Goal: Task Accomplishment & Management: Use online tool/utility

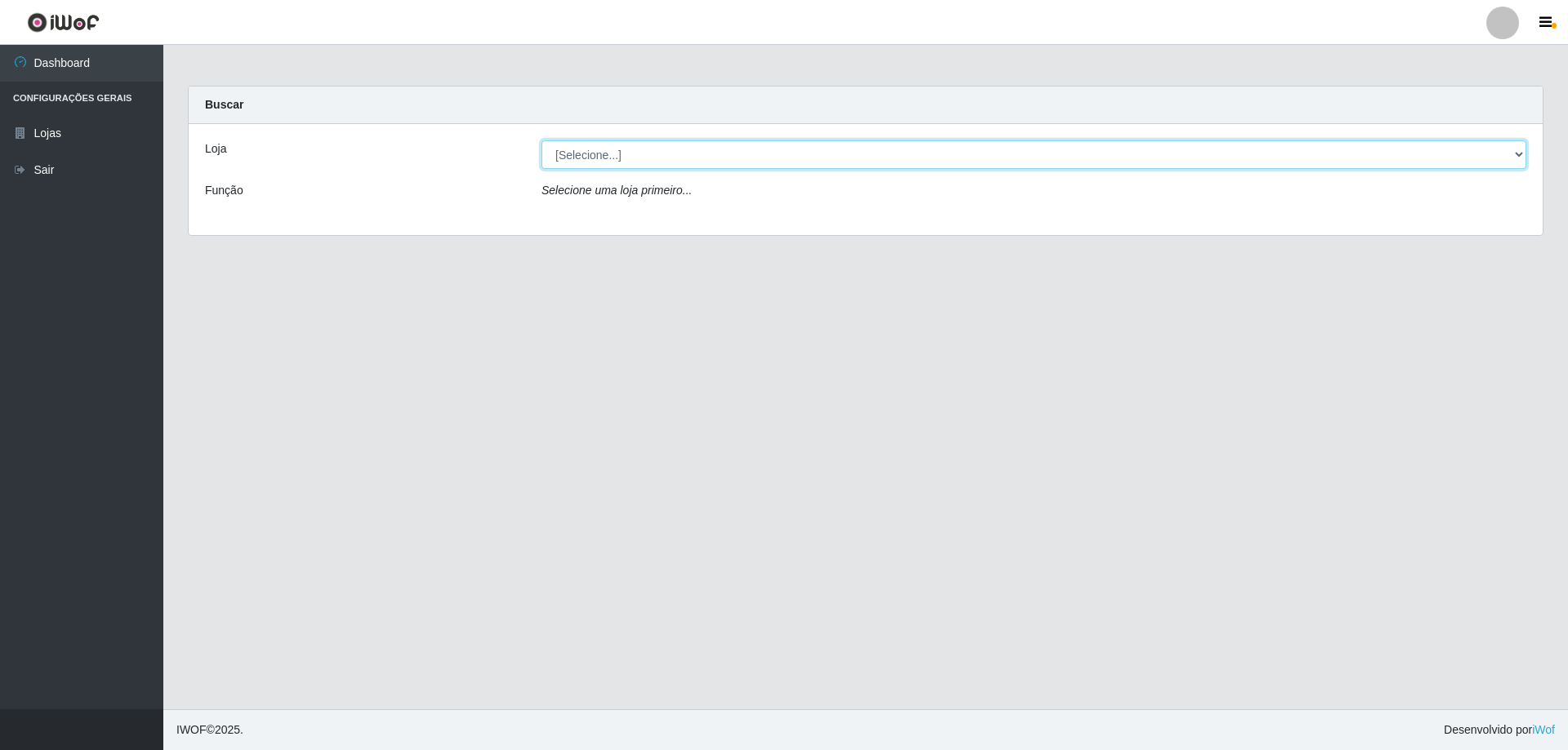
click at [1051, 161] on select "[Selecione...] SuperShow Bis - Avenida 6 SuperShow [GEOGRAPHIC_DATA]" at bounding box center [1033, 155] width 984 height 28
select select "60"
click at [541, 141] on select "[Selecione...] SuperShow Bis - Avenida 6 SuperShow [GEOGRAPHIC_DATA]" at bounding box center [1033, 155] width 984 height 28
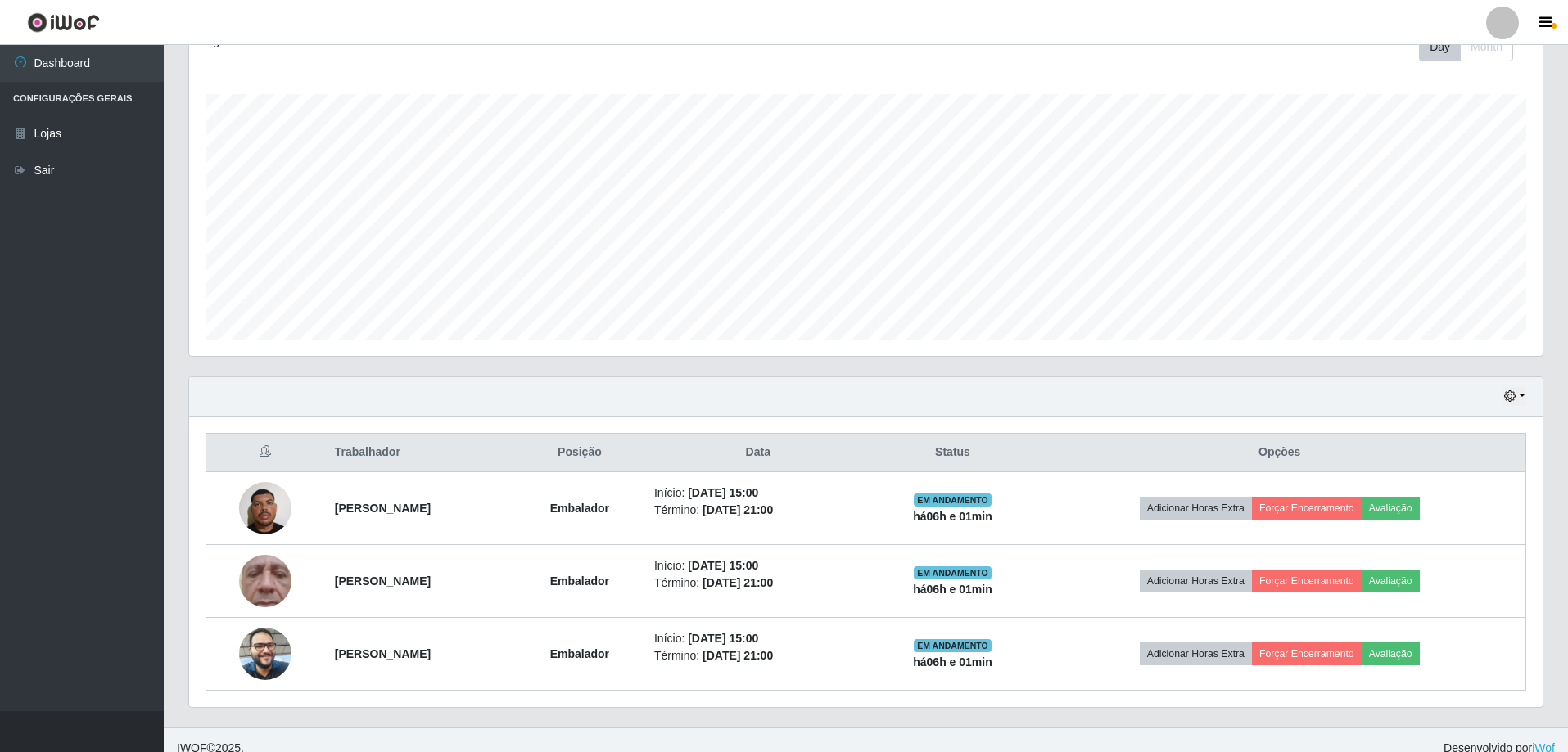
scroll to position [262, 0]
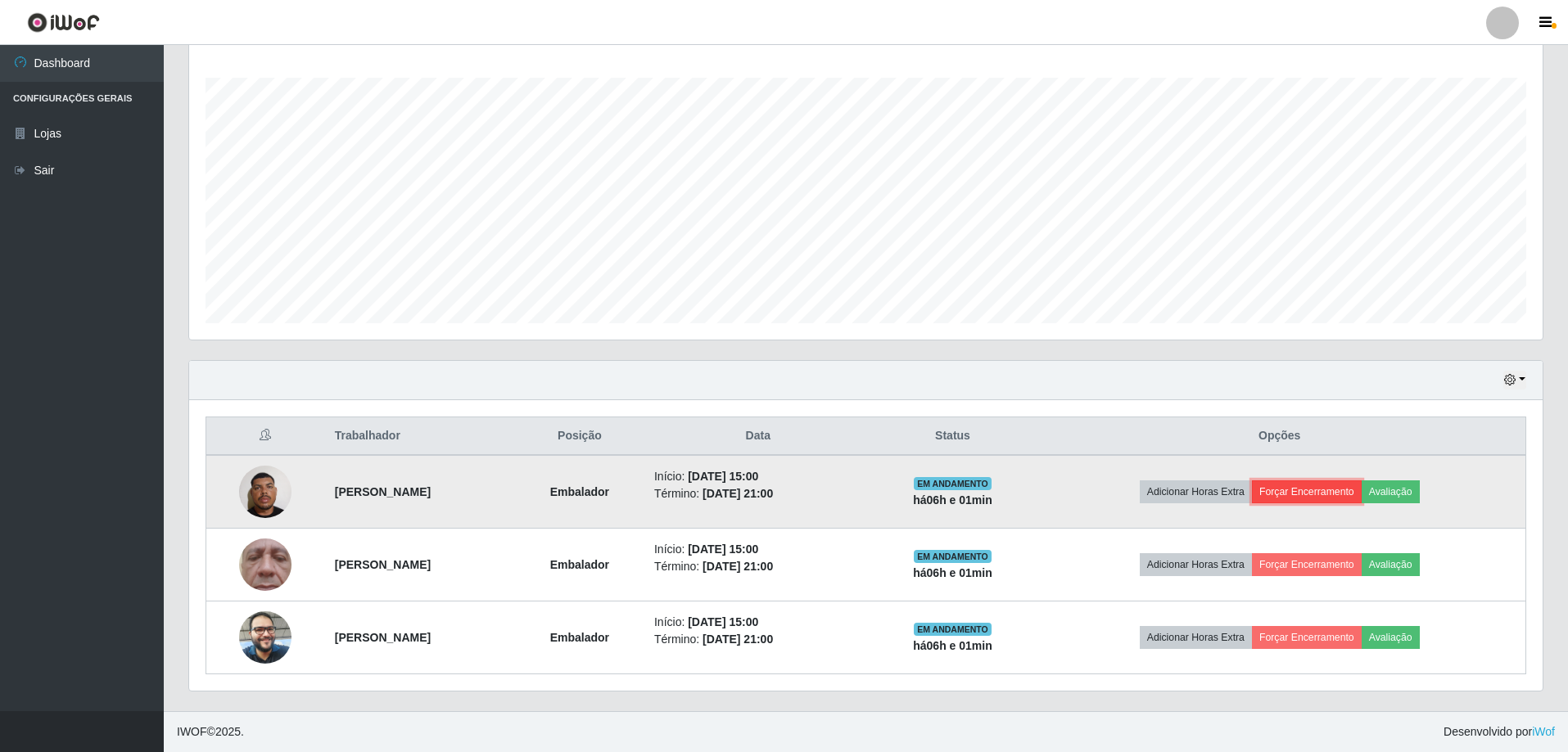
click at [1308, 496] on button "Forçar Encerramento" at bounding box center [1307, 492] width 110 height 23
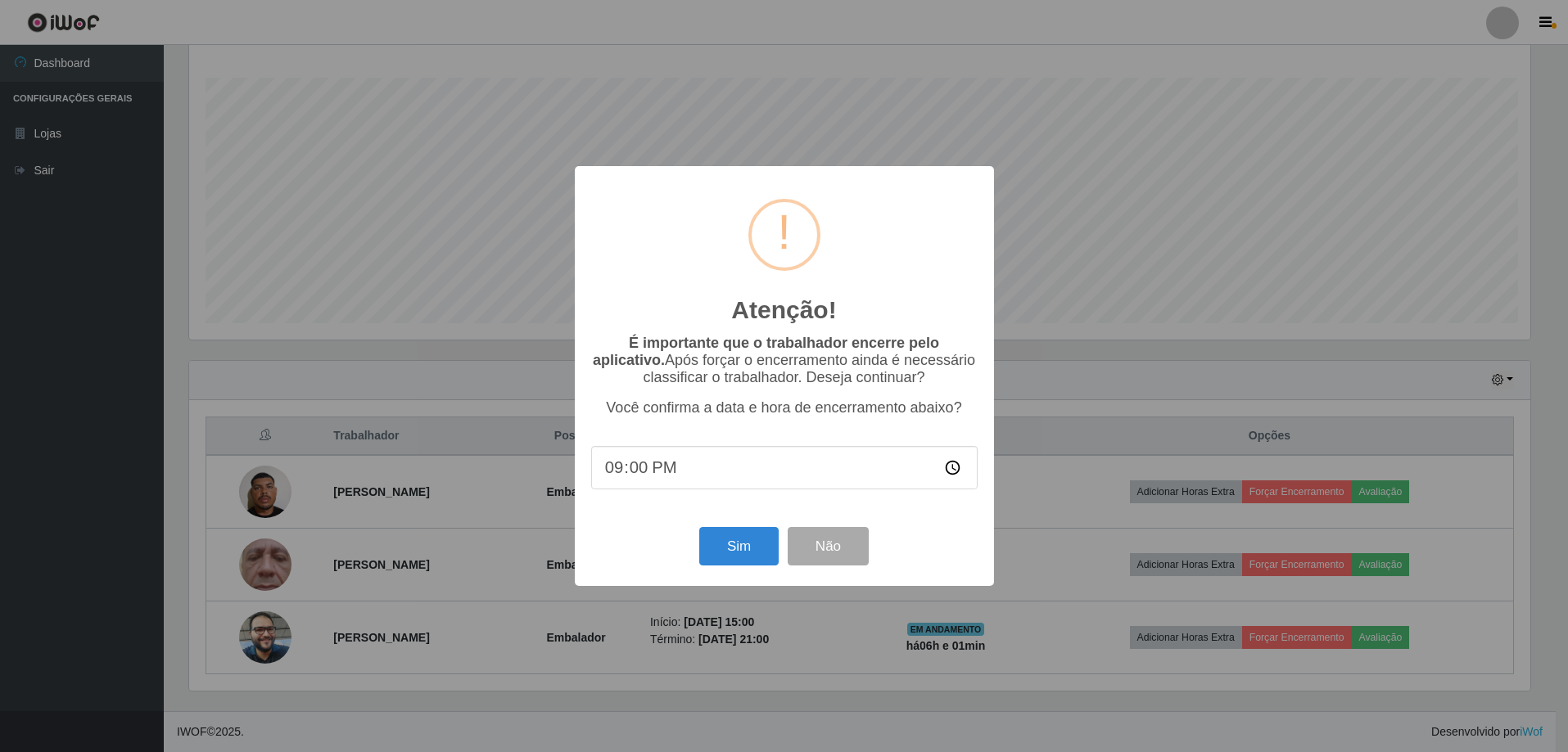
scroll to position [340, 1345]
click at [735, 539] on button "Sim" at bounding box center [741, 546] width 80 height 38
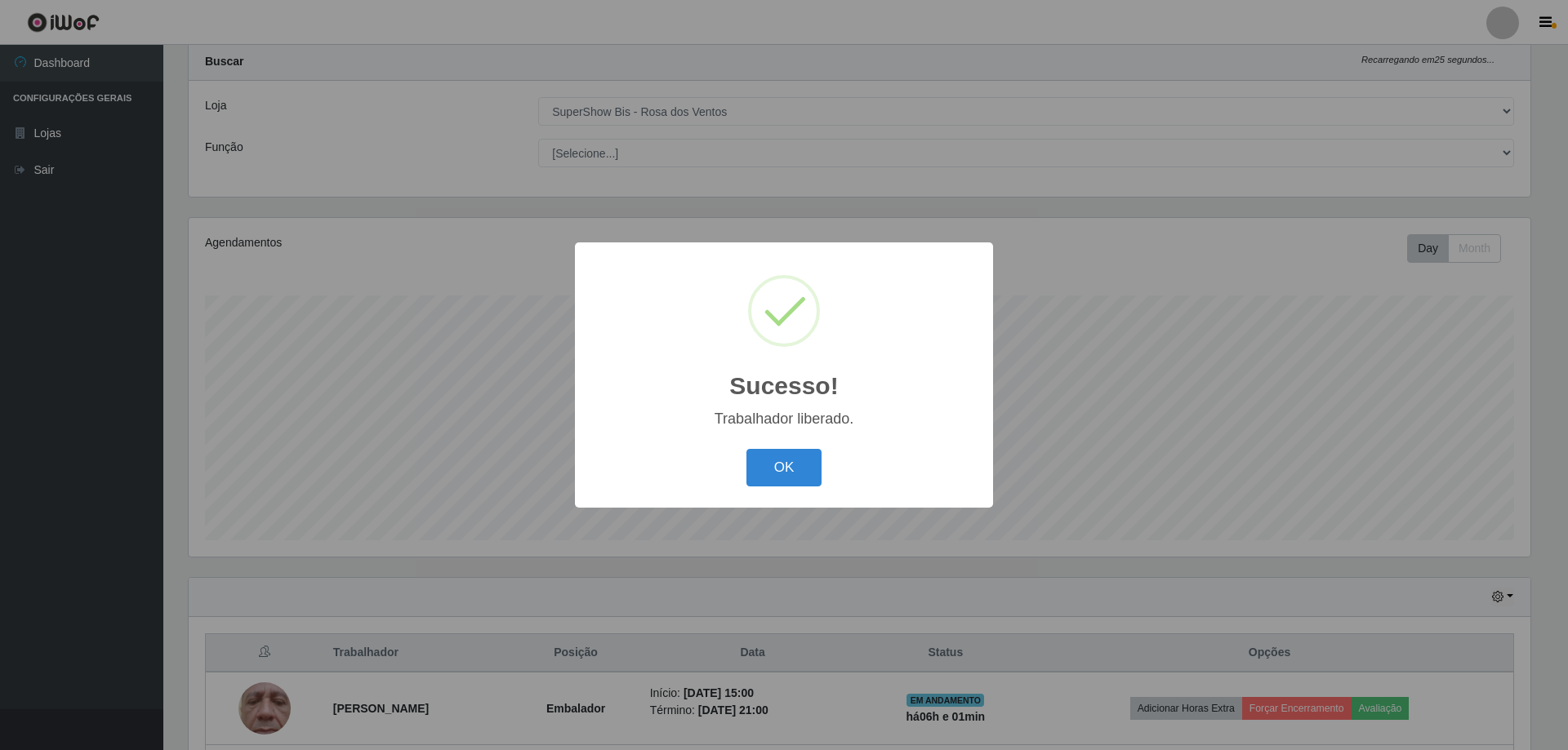
click at [804, 445] on div "OK Cancel" at bounding box center [784, 467] width 386 height 47
click at [804, 462] on button "OK" at bounding box center [784, 468] width 76 height 38
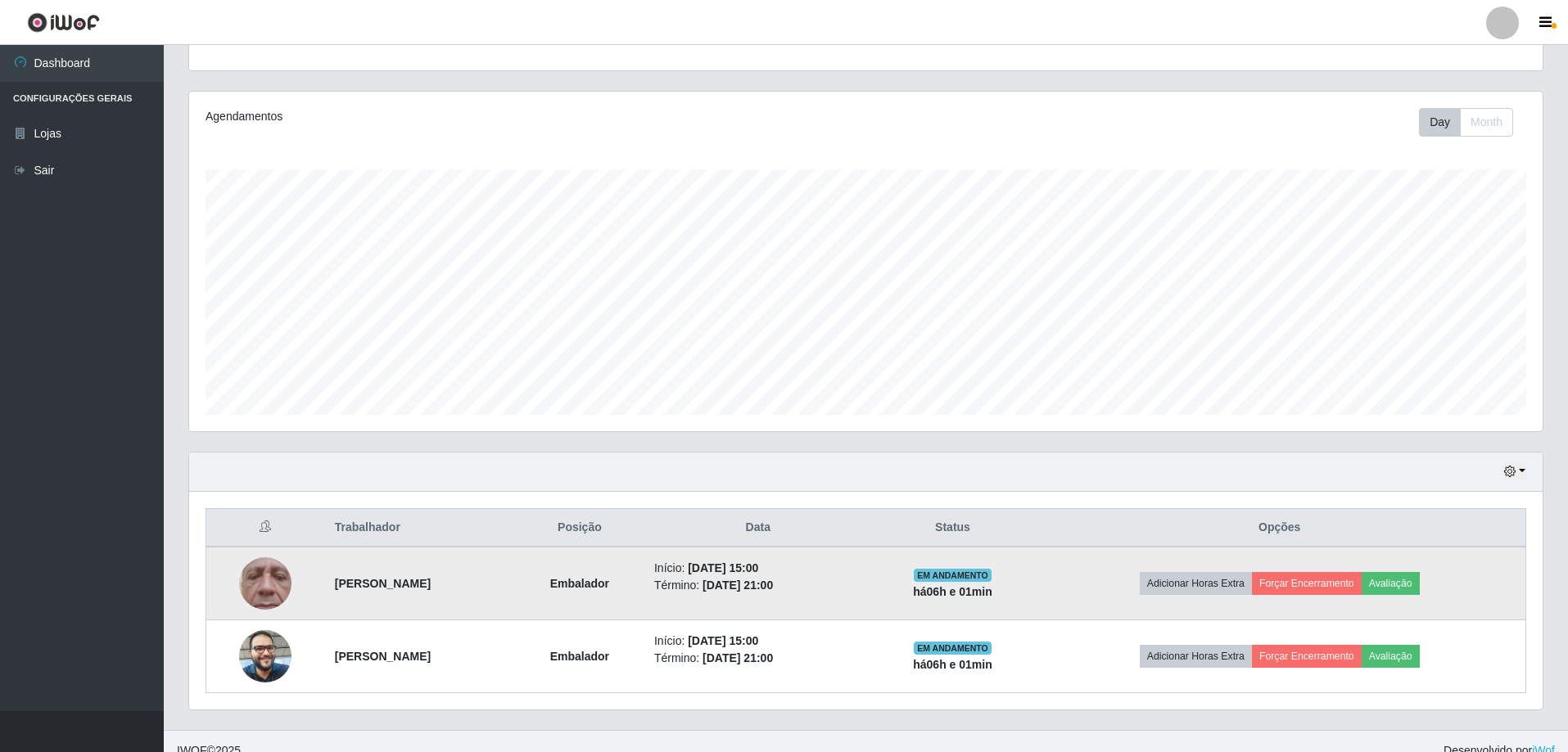
scroll to position [189, 0]
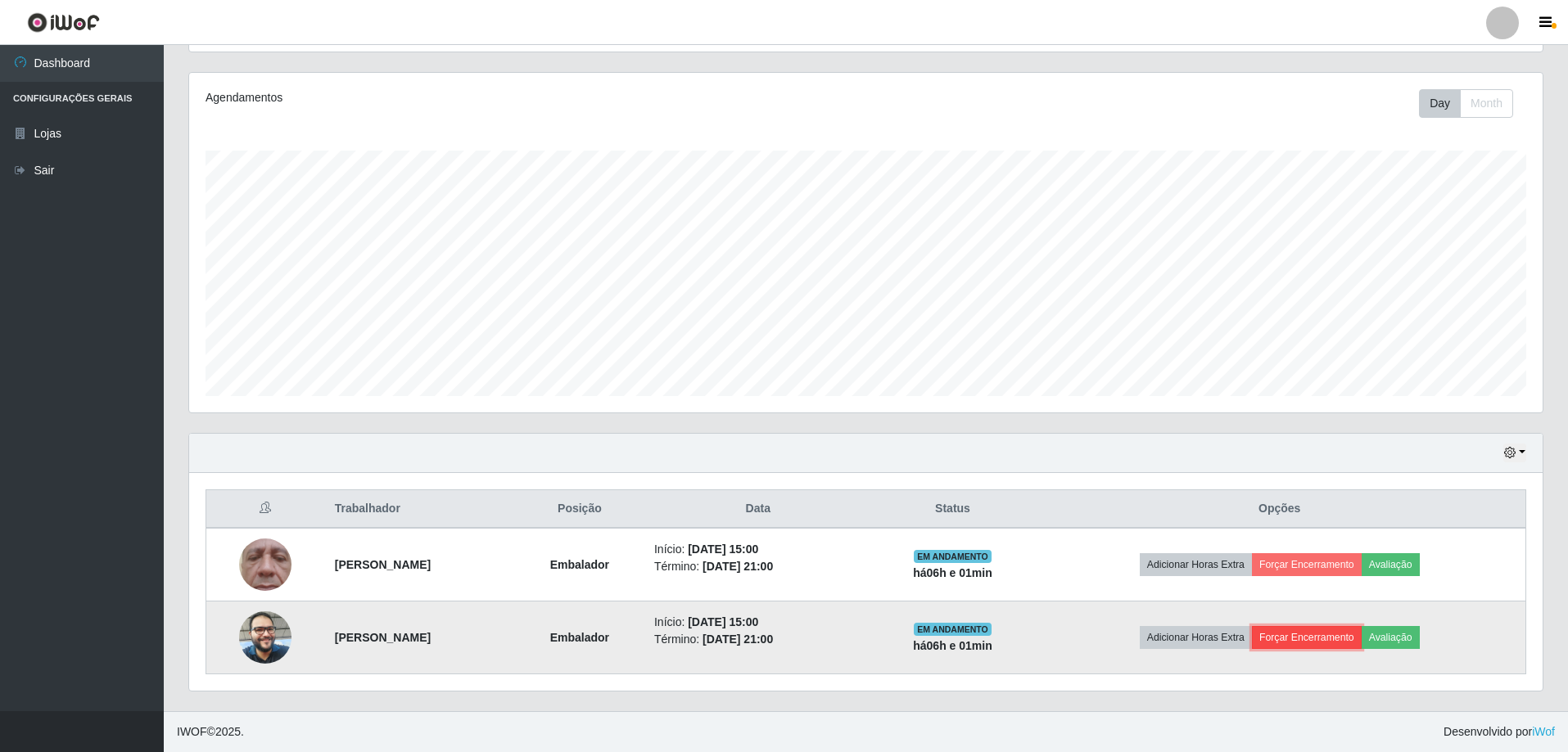
click at [1318, 640] on button "Forçar Encerramento" at bounding box center [1307, 638] width 110 height 23
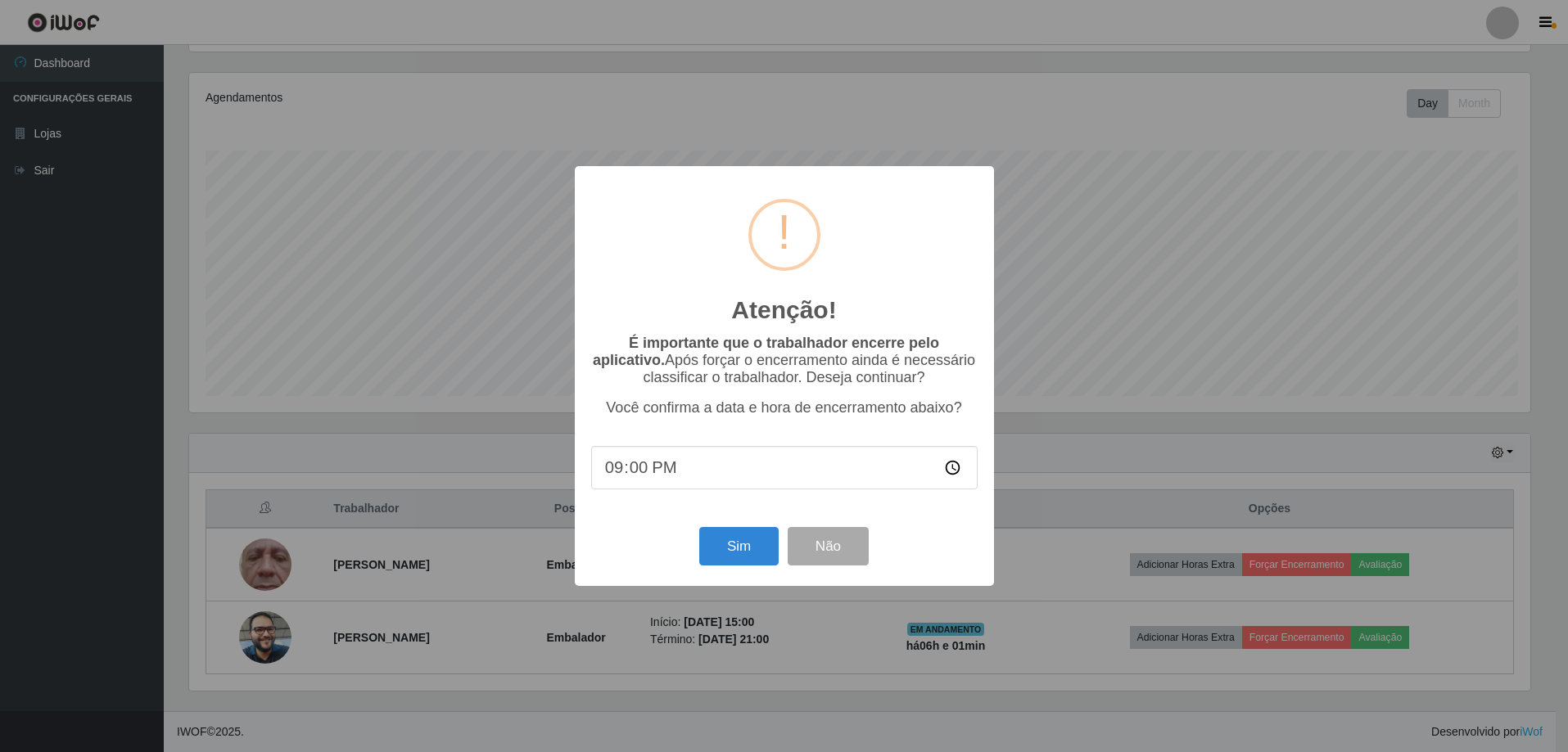
scroll to position [340, 1345]
click at [727, 552] on button "Sim" at bounding box center [741, 546] width 80 height 38
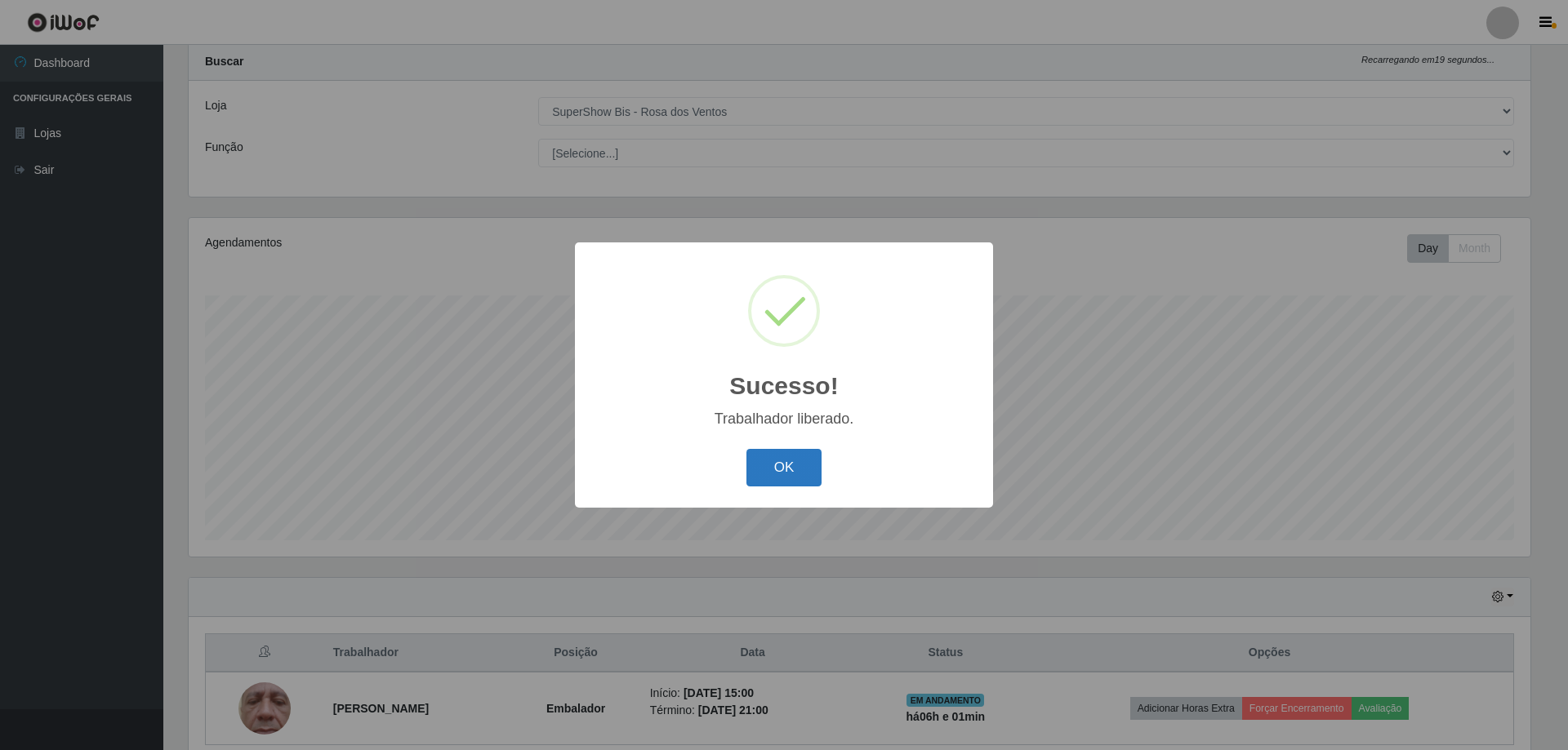
click at [782, 472] on button "OK" at bounding box center [784, 468] width 76 height 38
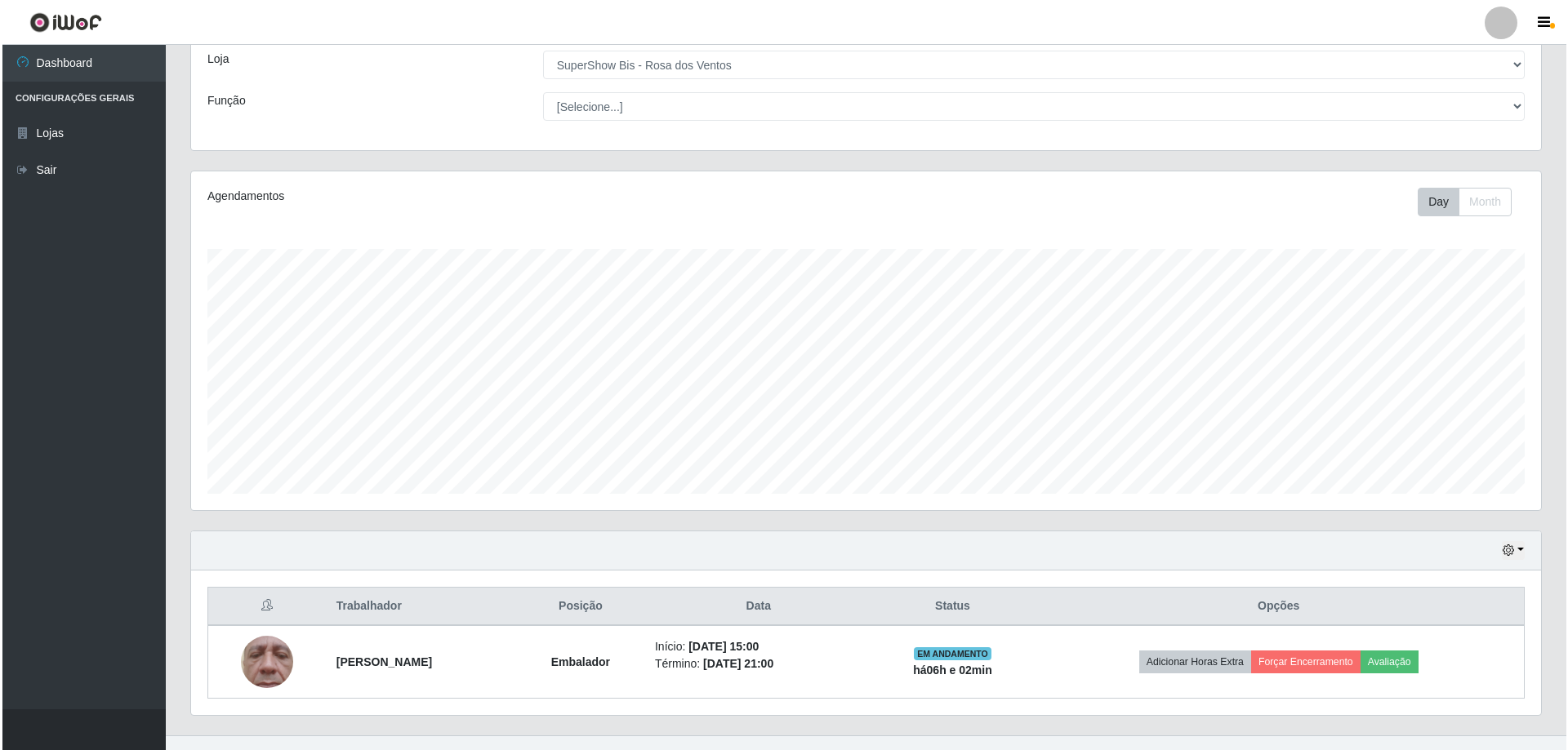
scroll to position [116, 0]
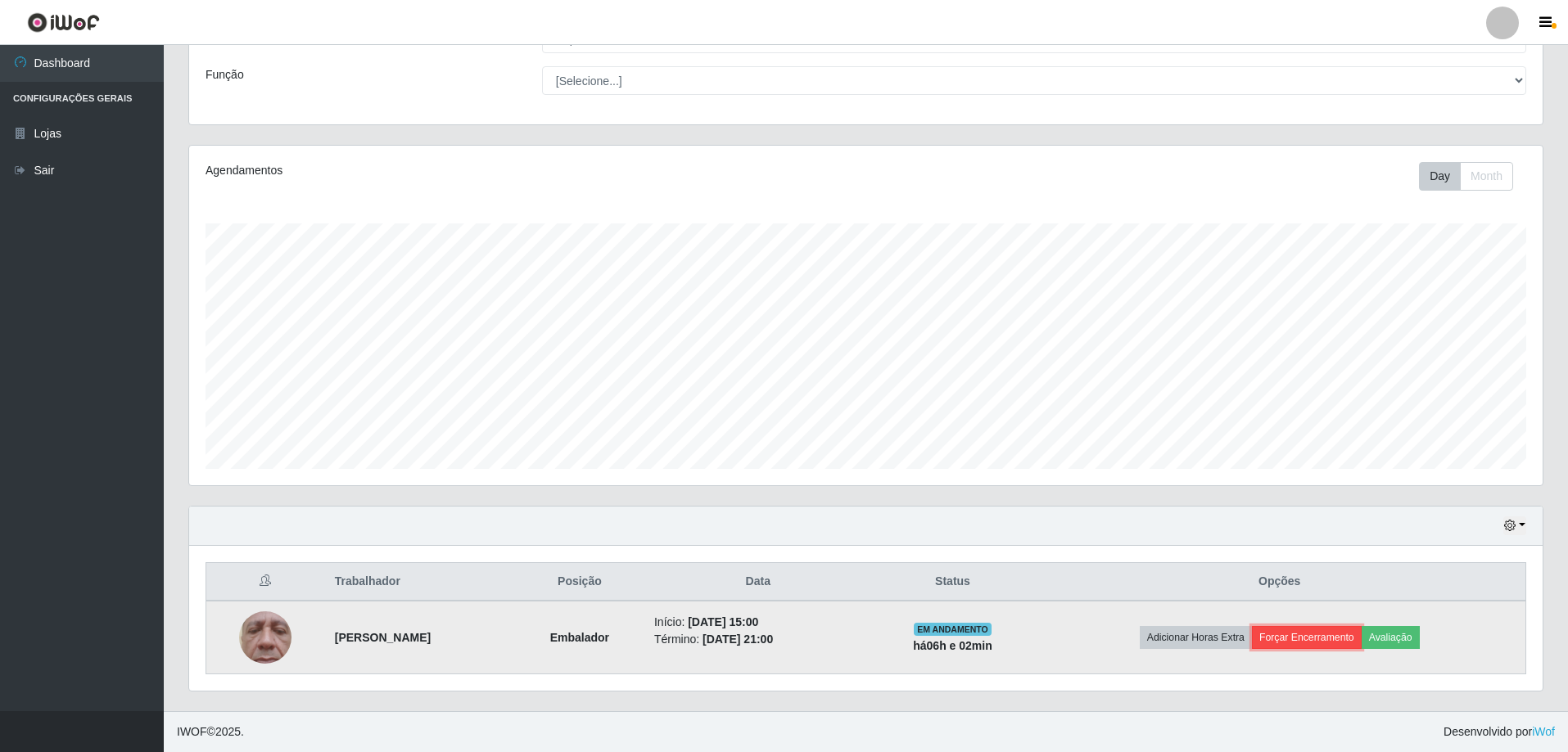
click at [1359, 647] on button "Forçar Encerramento" at bounding box center [1307, 638] width 110 height 23
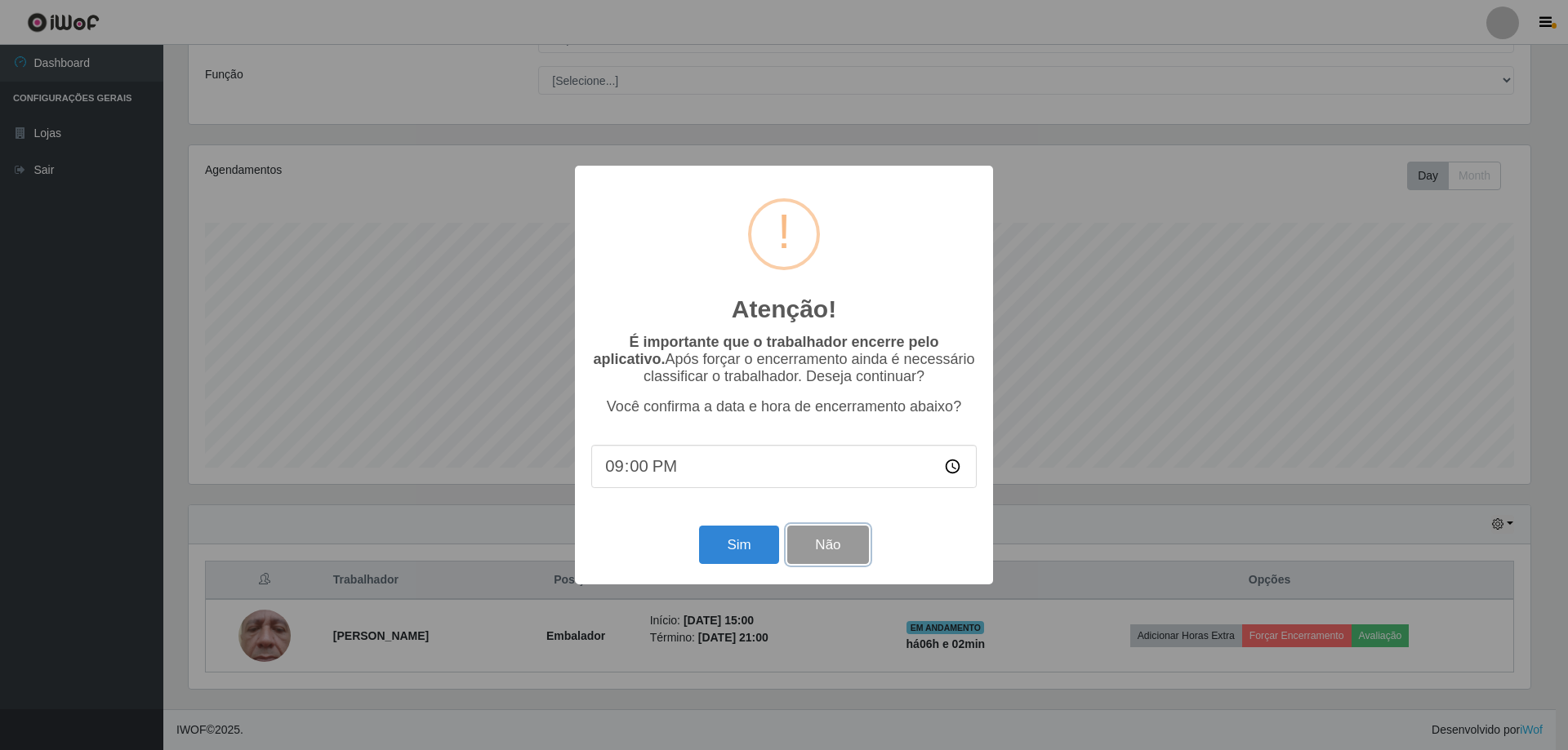
click at [798, 551] on button "Não" at bounding box center [827, 545] width 80 height 38
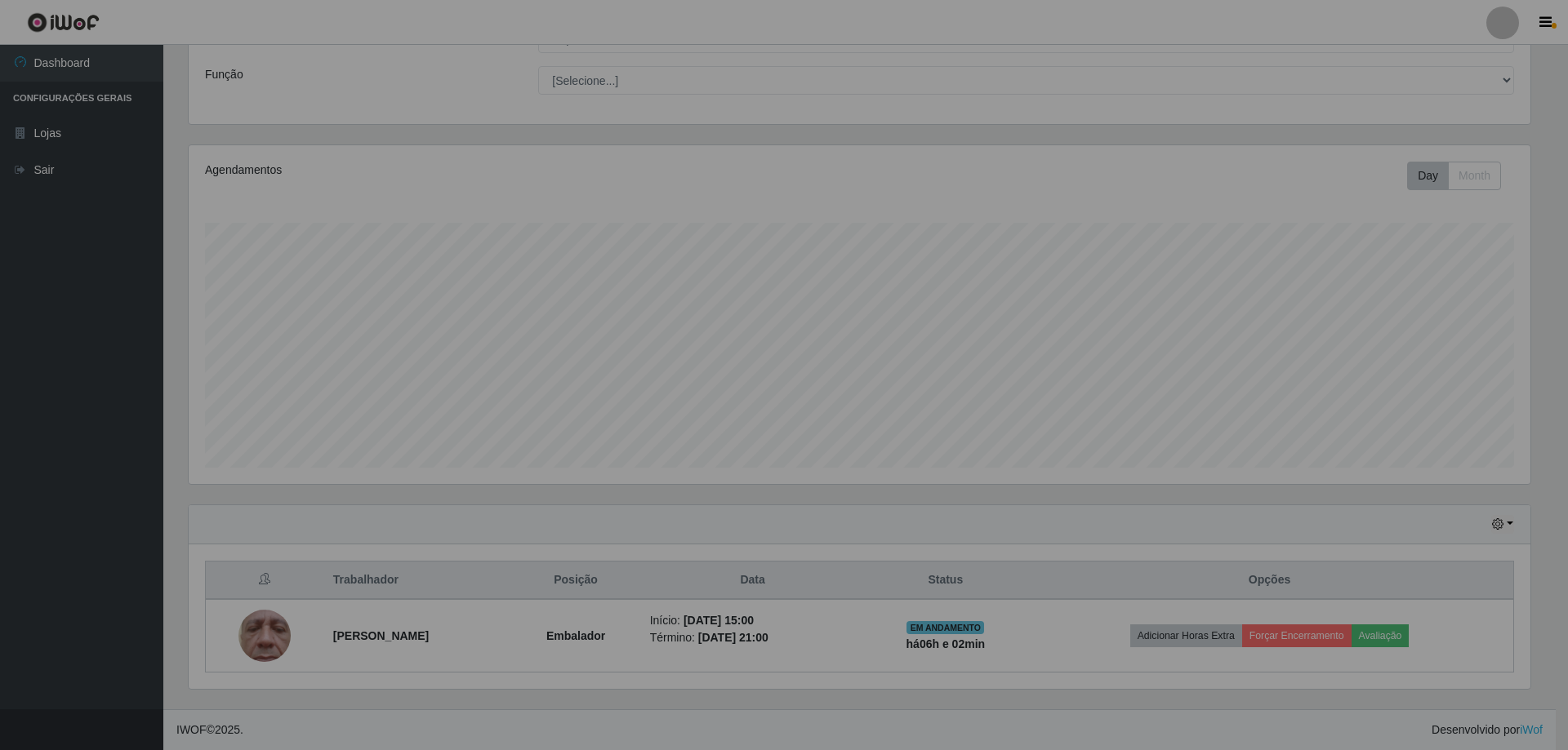
scroll to position [339, 1350]
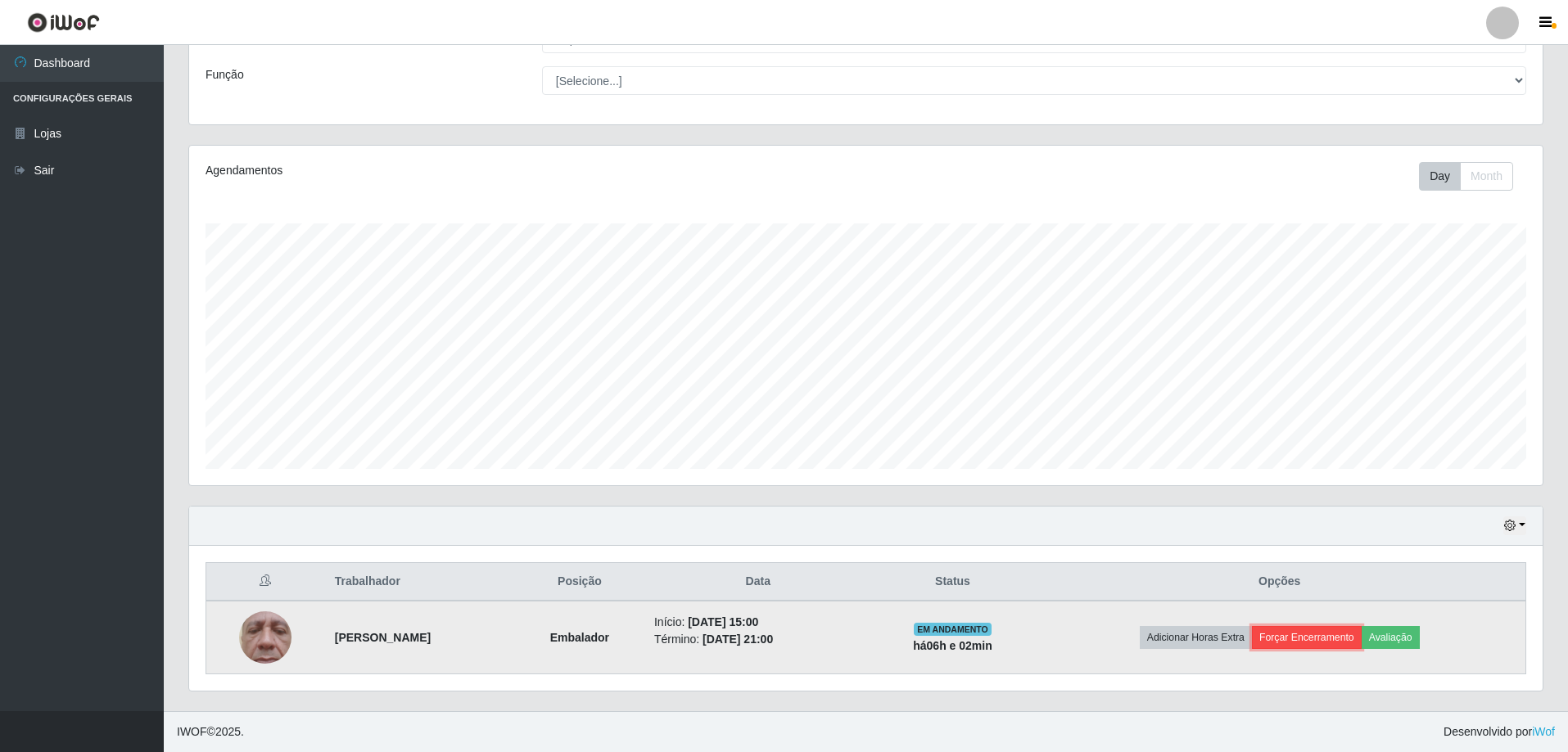
click at [1292, 634] on button "Forçar Encerramento" at bounding box center [1307, 638] width 110 height 23
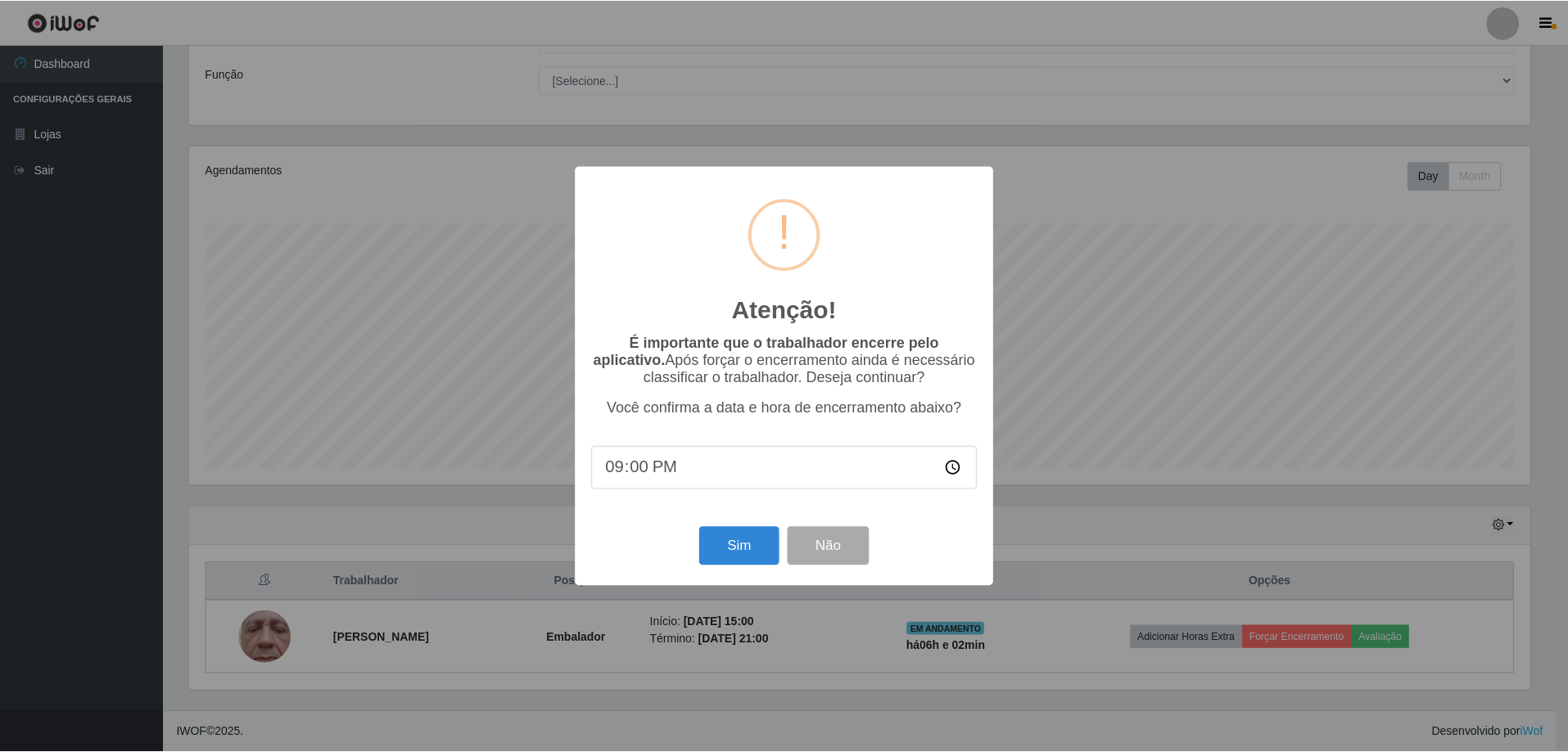
scroll to position [340, 1345]
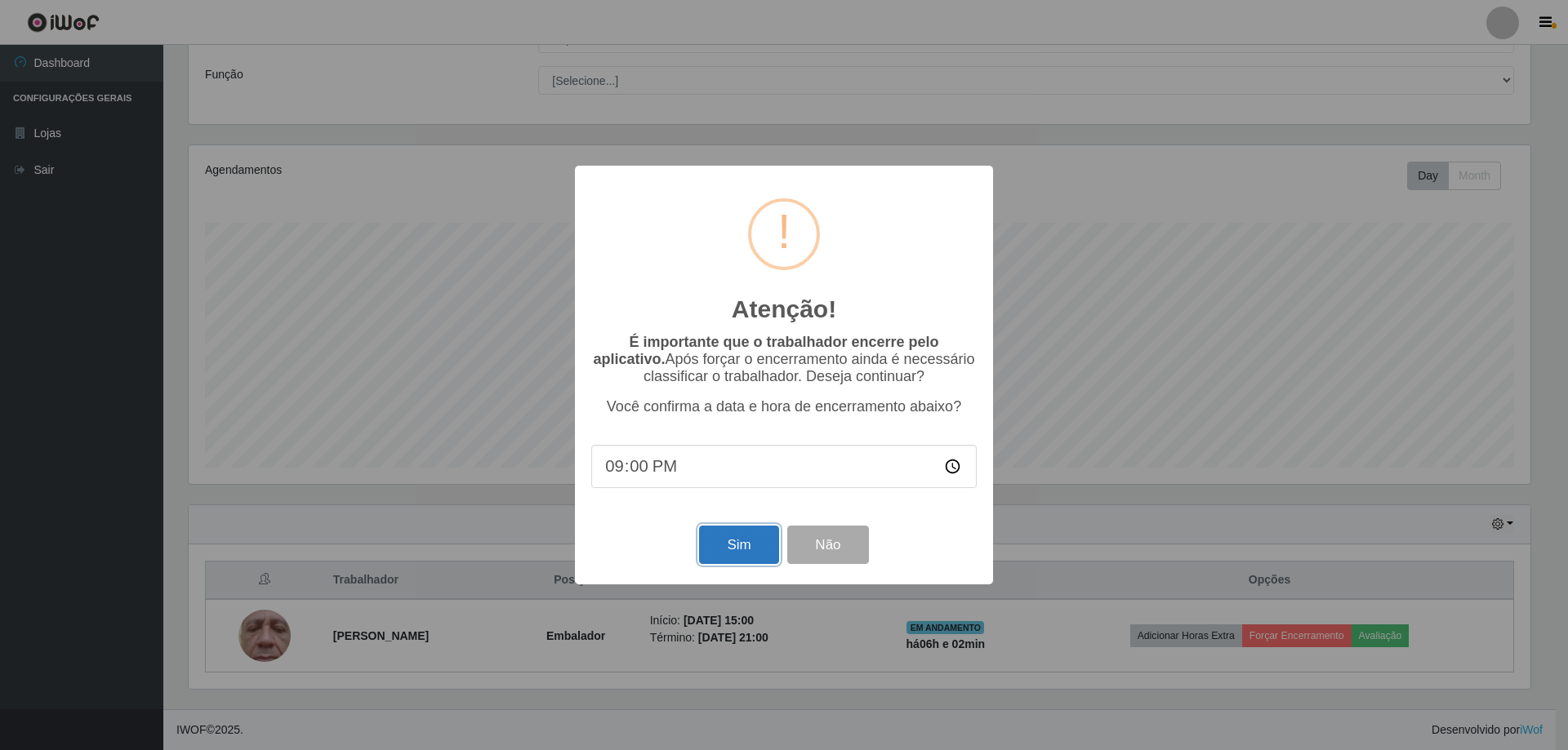
click at [775, 543] on button "Sim" at bounding box center [738, 545] width 80 height 38
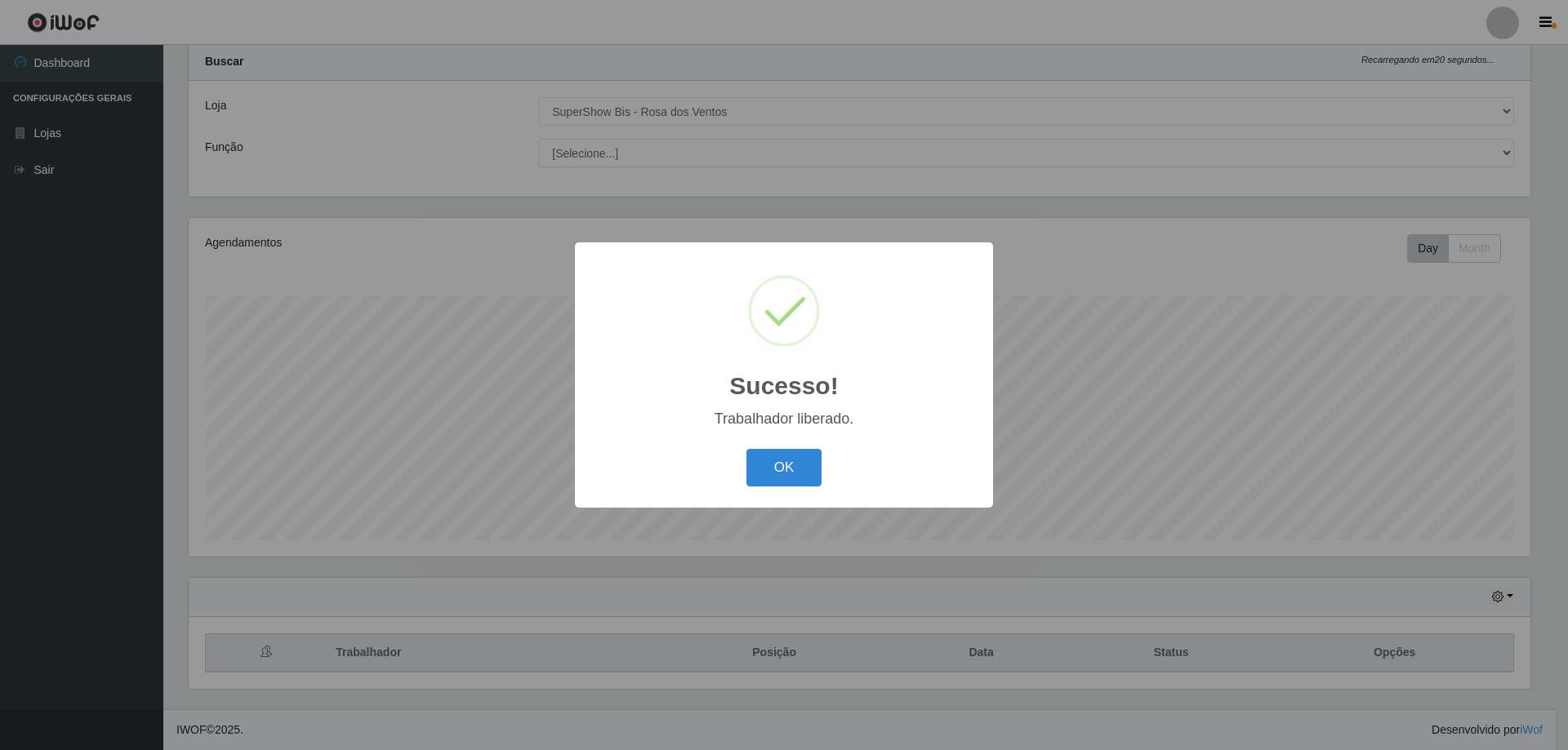
click at [771, 439] on div "Sucesso! × Trabalhador liberado. OK Cancel" at bounding box center [784, 374] width 418 height 264
click at [781, 456] on button "OK" at bounding box center [784, 468] width 76 height 38
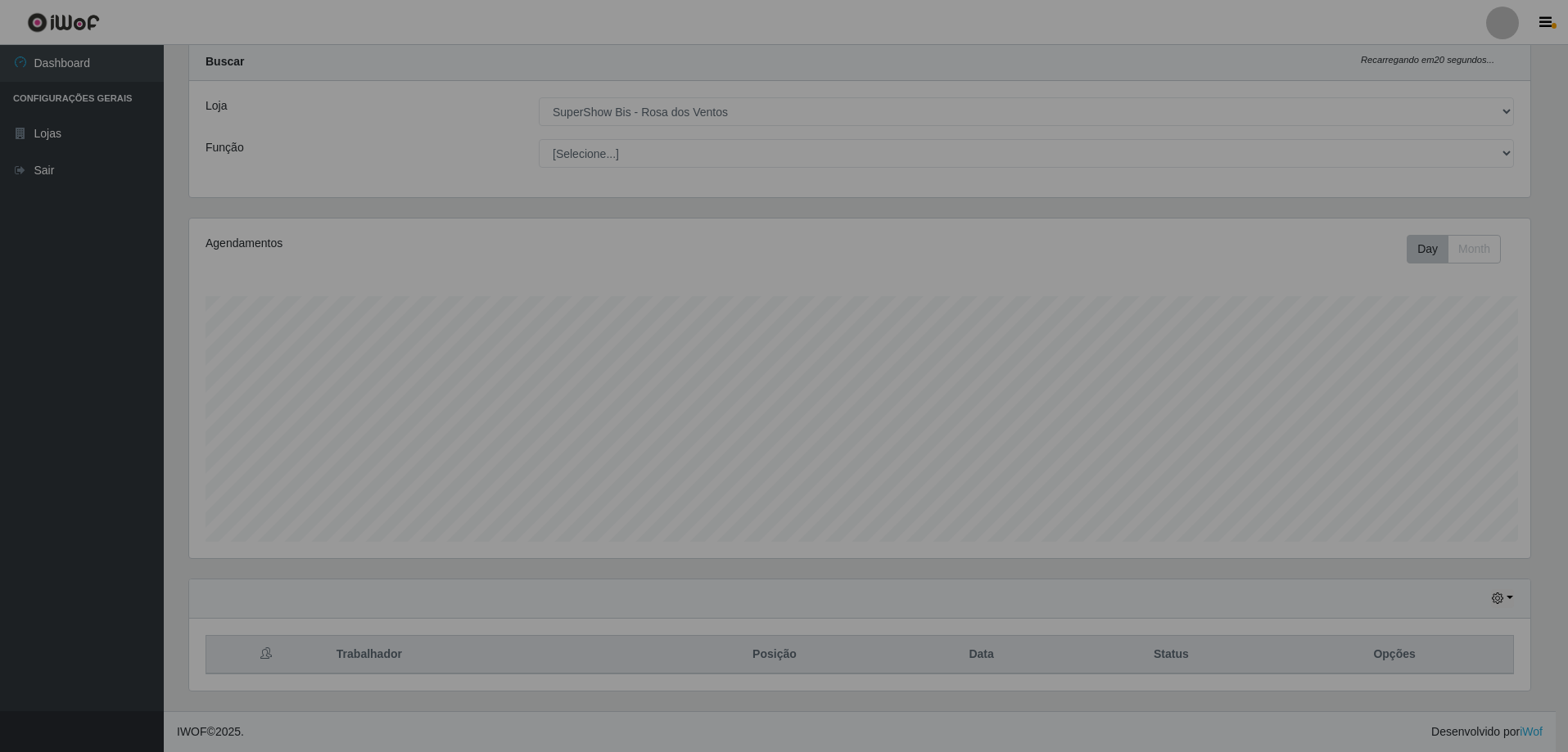
scroll to position [340, 1353]
